Goal: Task Accomplishment & Management: Manage account settings

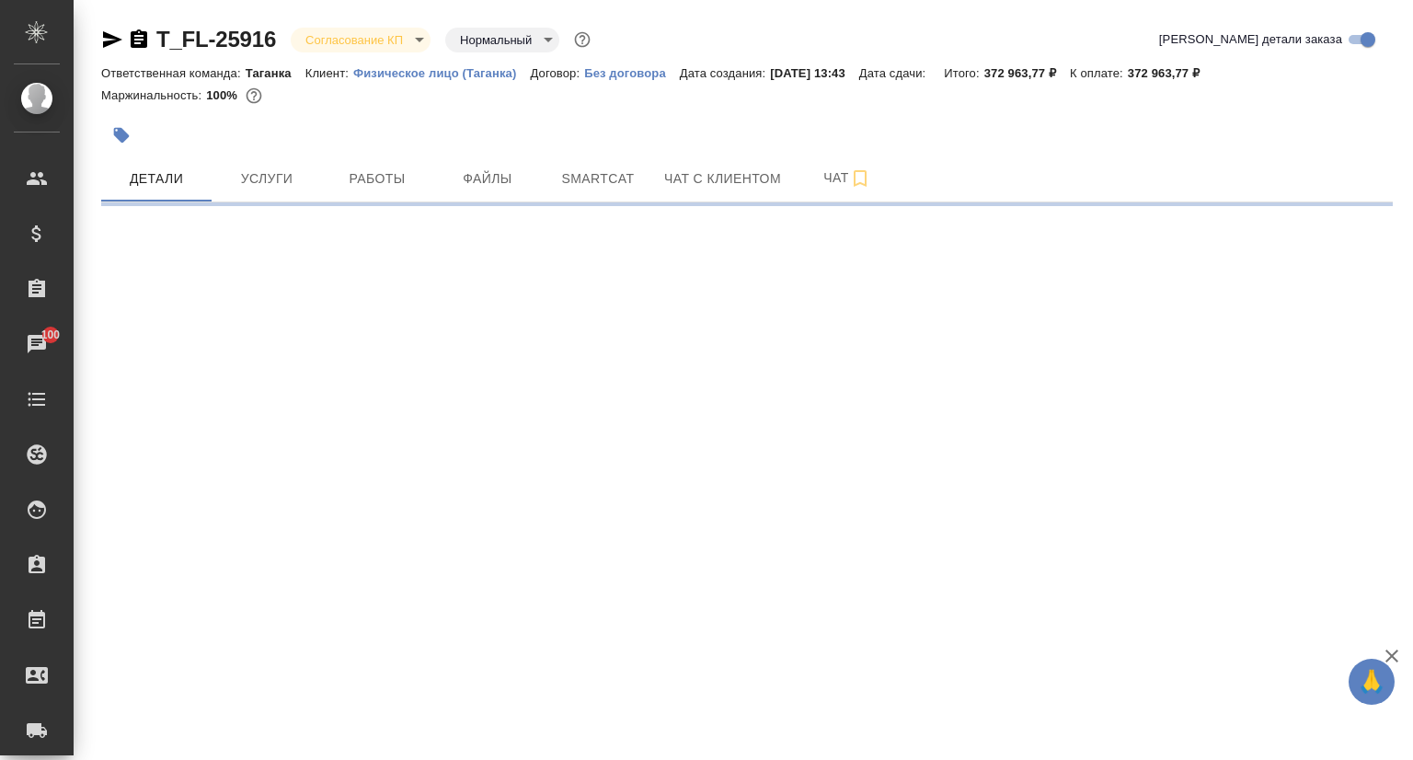
select select "RU"
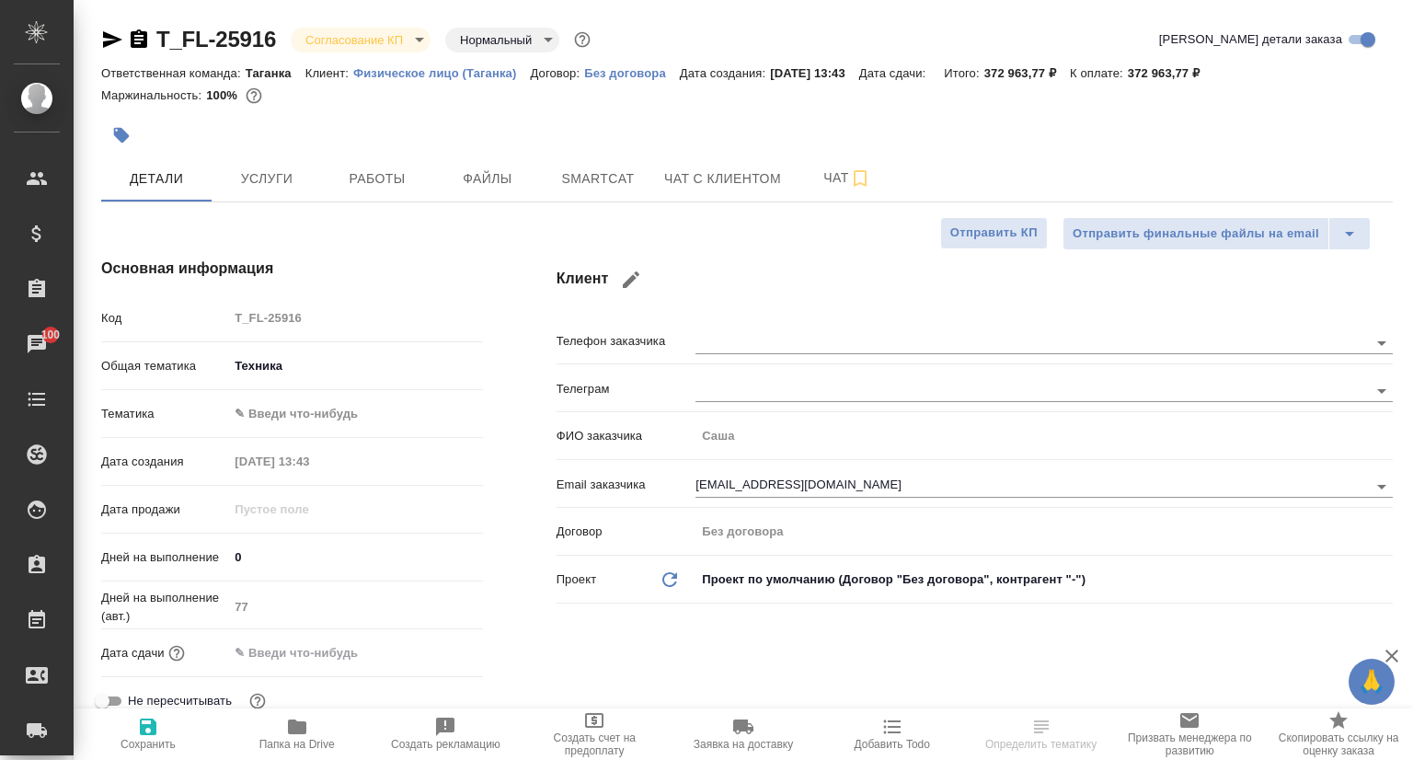
type textarea "x"
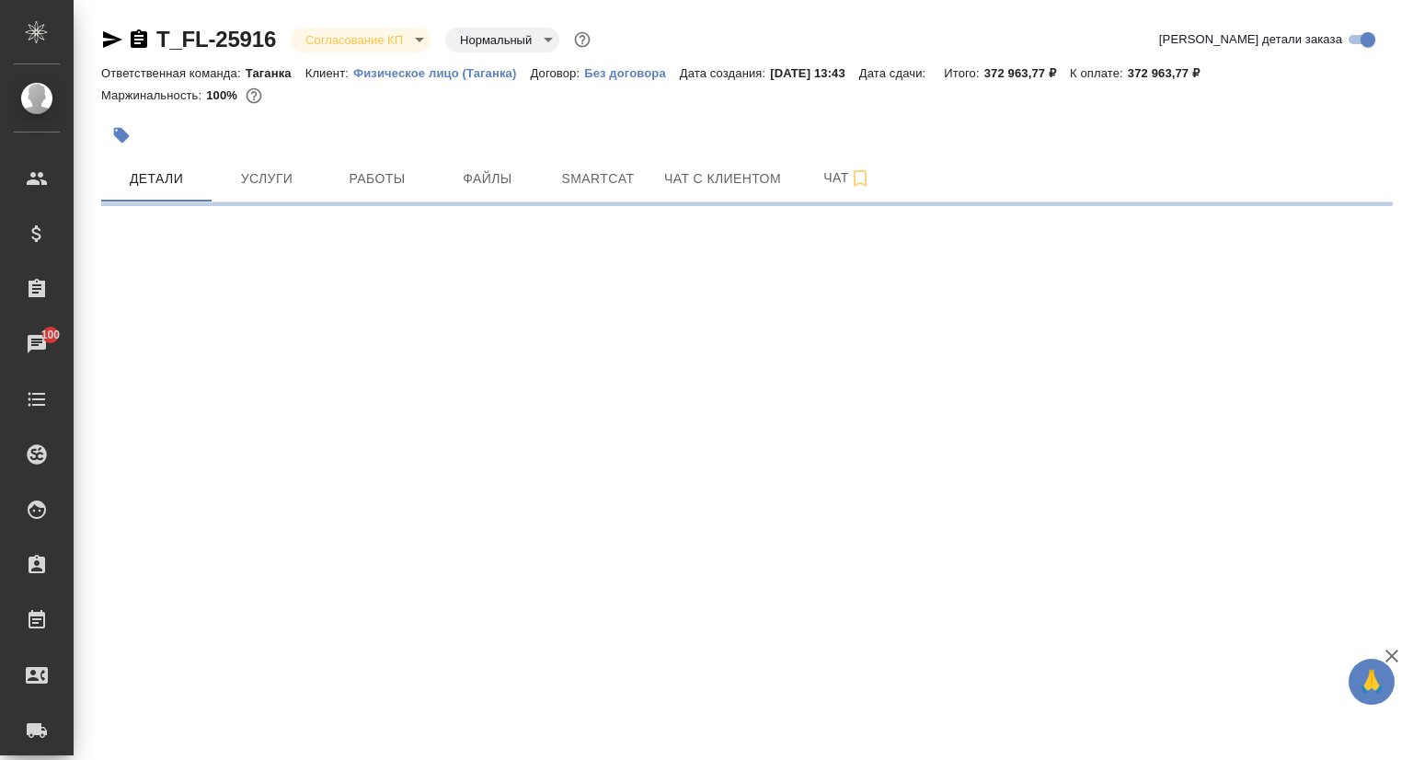
select select "RU"
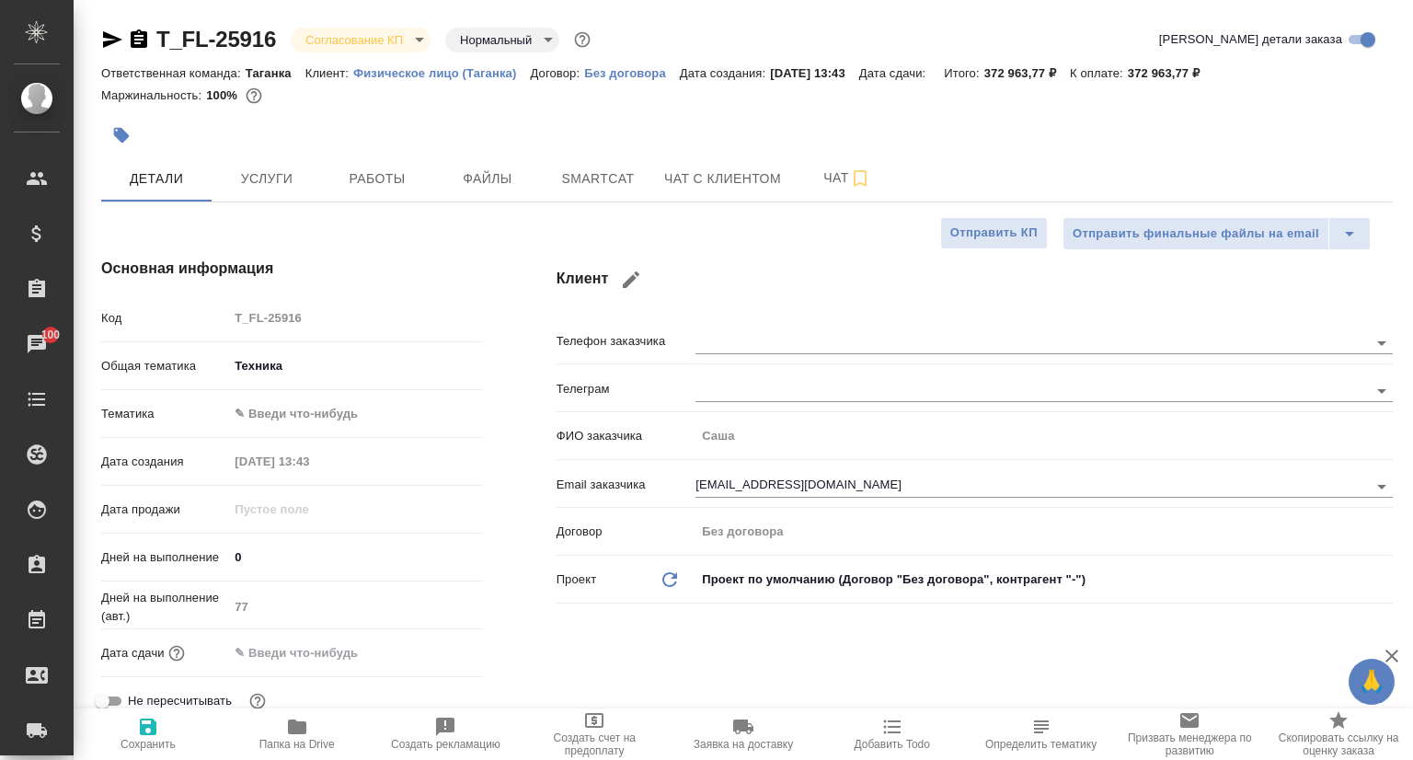
type textarea "x"
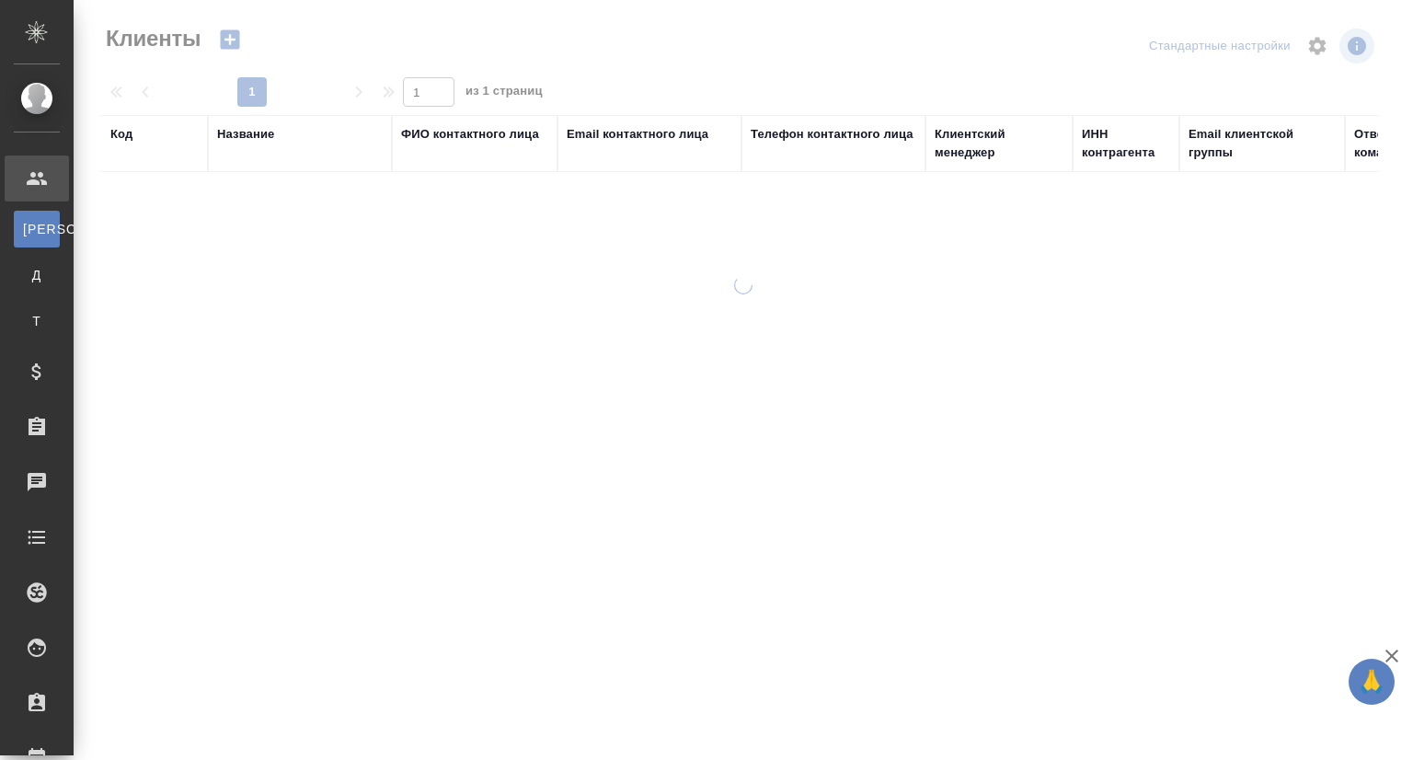
select select "RU"
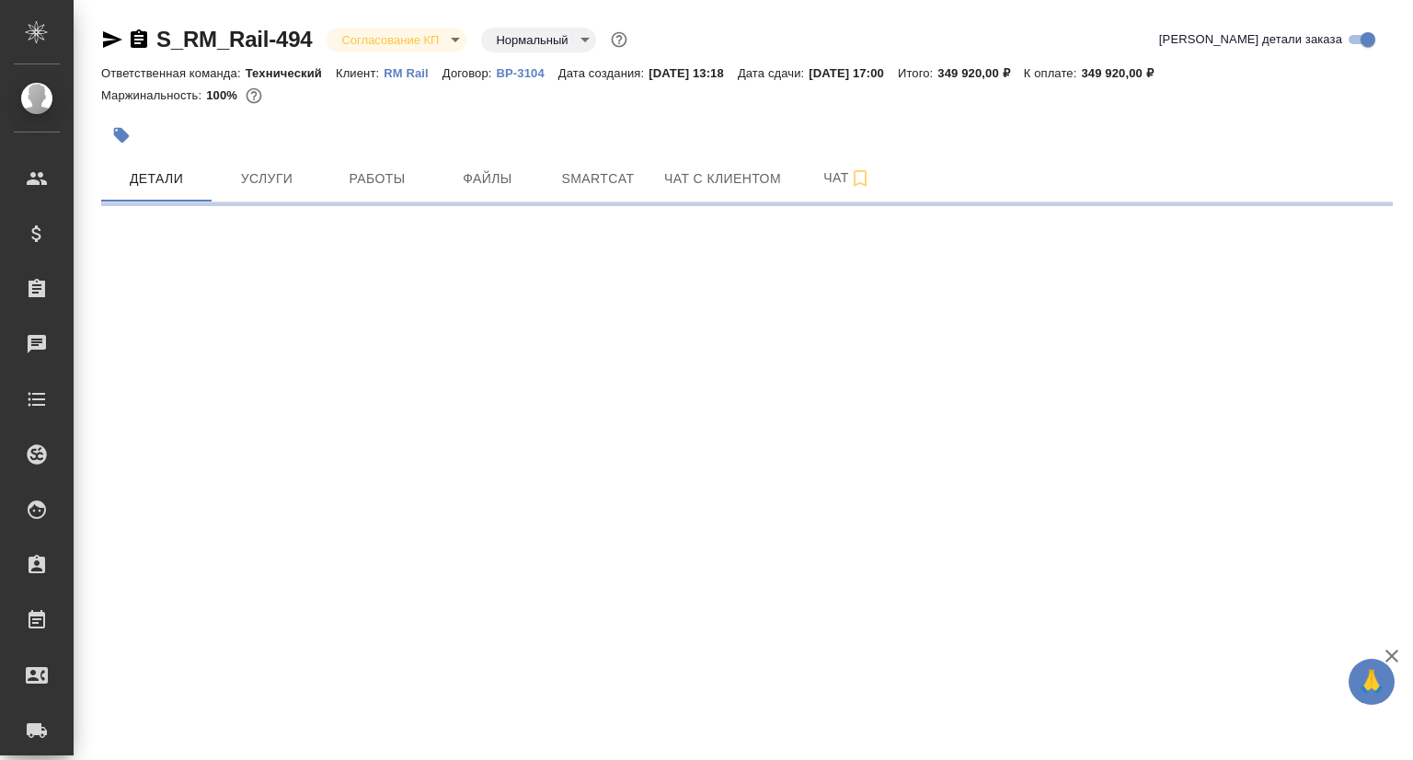
select select "RU"
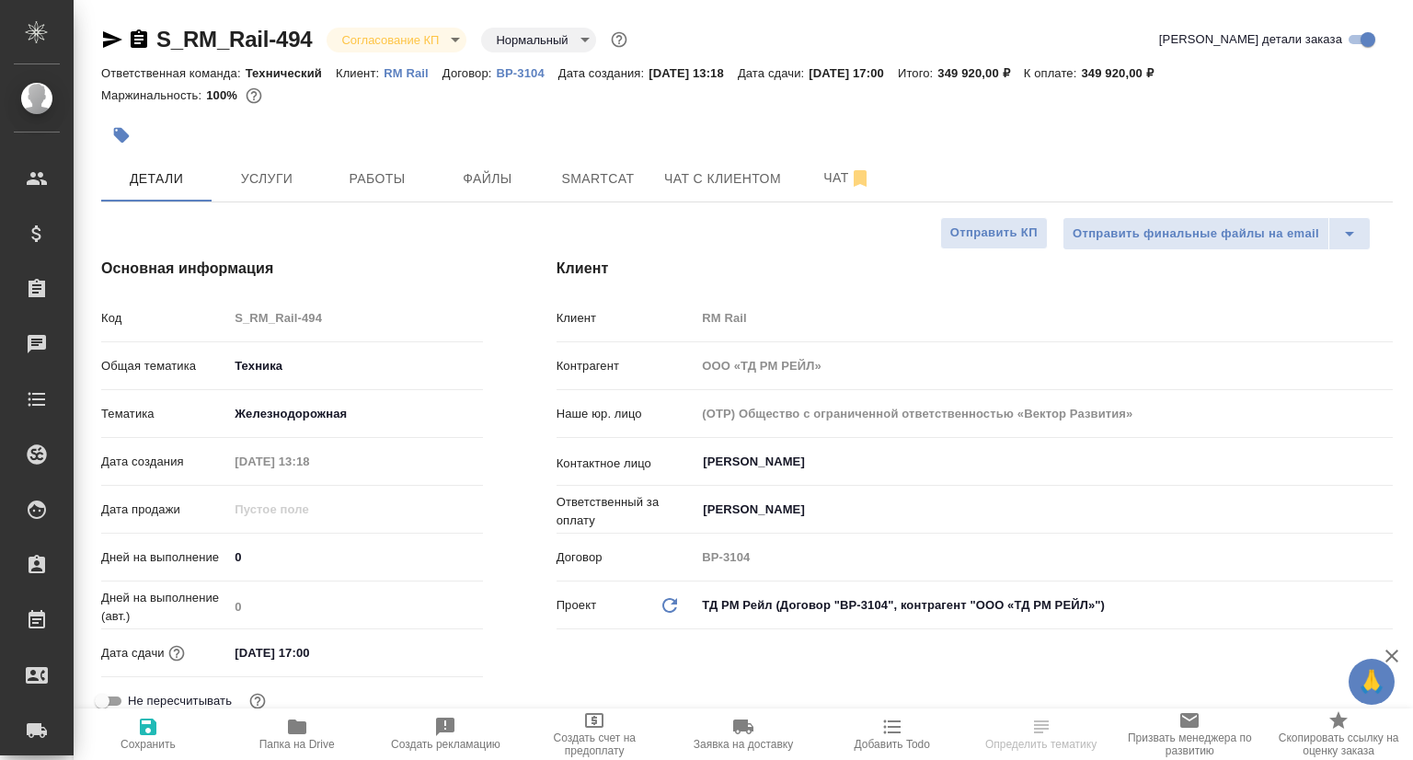
type textarea "x"
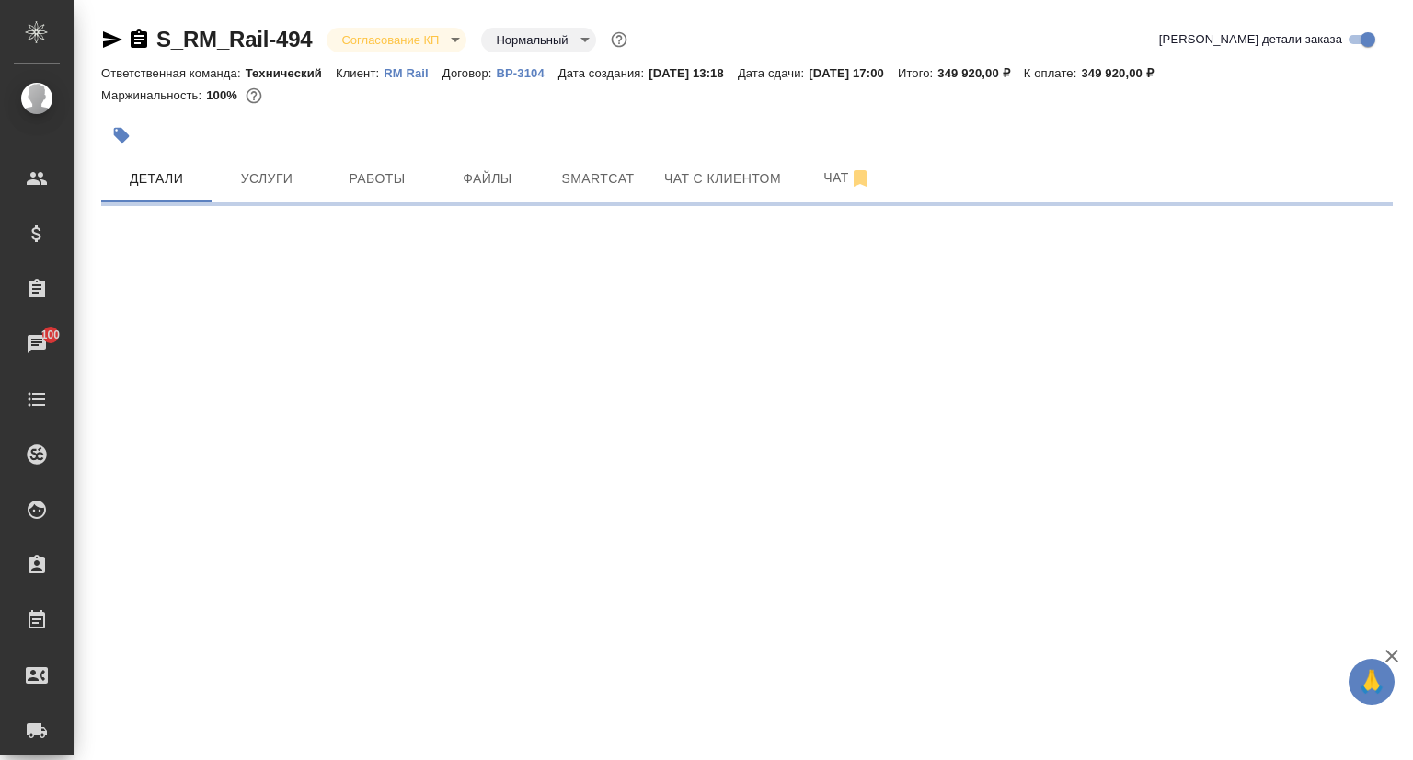
select select "RU"
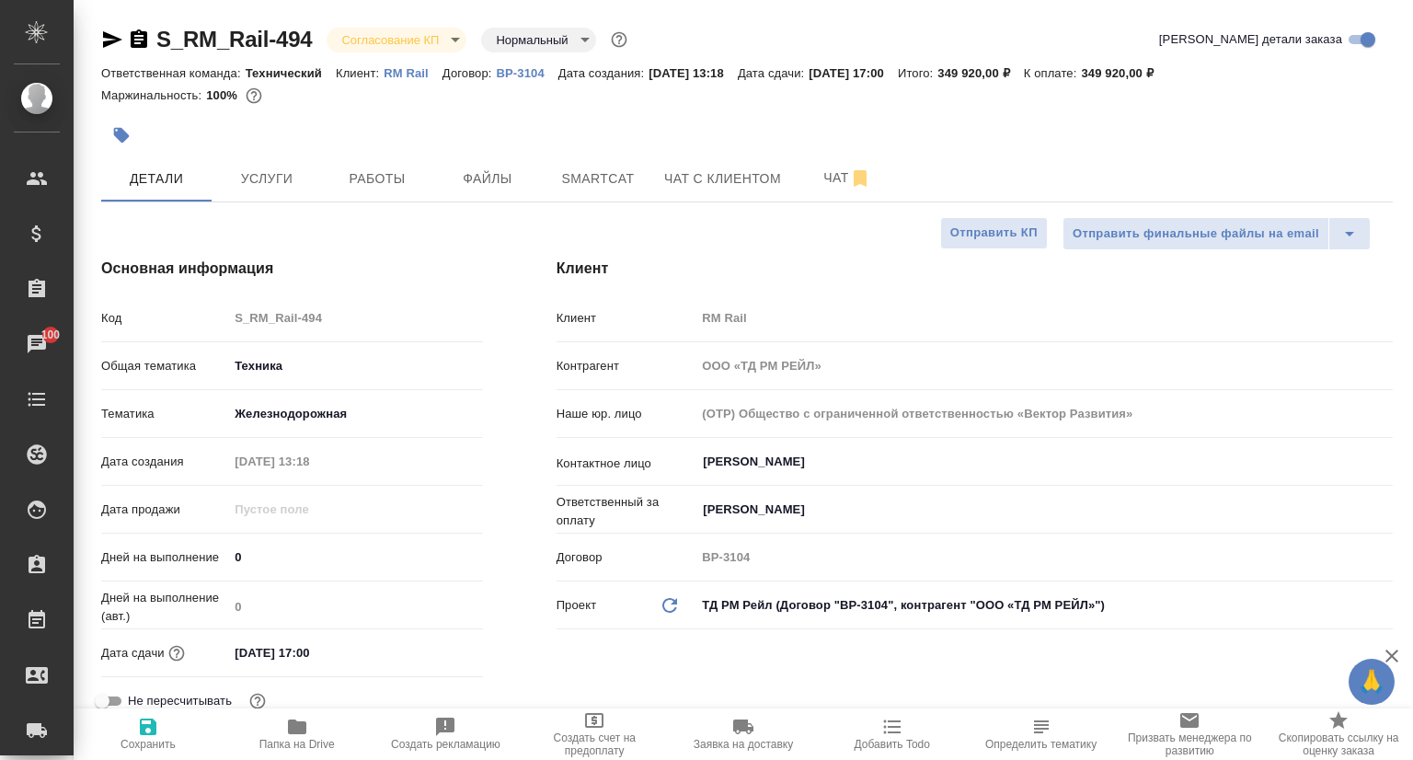
type textarea "x"
